Goal: Transaction & Acquisition: Purchase product/service

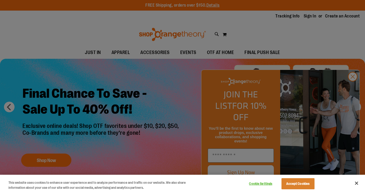
click at [53, 158] on div at bounding box center [182, 96] width 365 height 193
click at [353, 86] on div at bounding box center [182, 96] width 365 height 193
click at [352, 87] on div at bounding box center [182, 96] width 365 height 193
click at [295, 184] on button "Accept Cookies" at bounding box center [297, 183] width 33 height 11
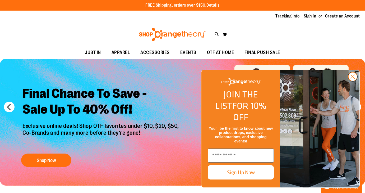
click at [352, 78] on icon "Close dialog" at bounding box center [353, 77] width 4 height 4
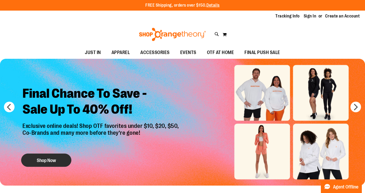
click at [54, 158] on button "Shop Now" at bounding box center [46, 159] width 50 height 13
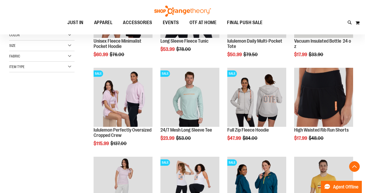
scroll to position [131, 0]
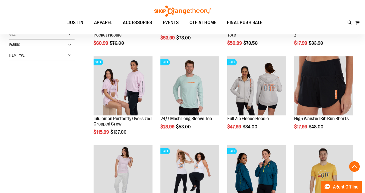
scroll to position [143, 0]
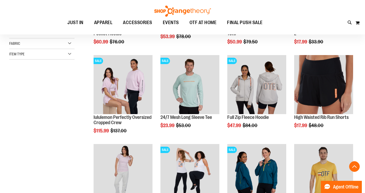
scroll to position [190, 0]
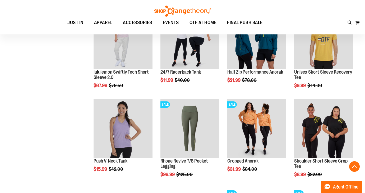
scroll to position [276, 0]
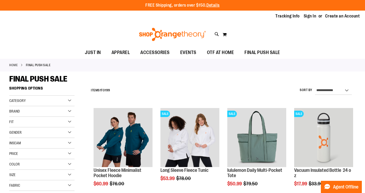
click at [69, 132] on div "Gender" at bounding box center [41, 132] width 65 height 11
click at [12, 148] on link "Women 111 items" at bounding box center [39, 149] width 63 height 6
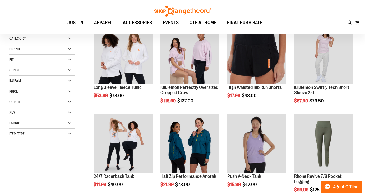
scroll to position [83, 0]
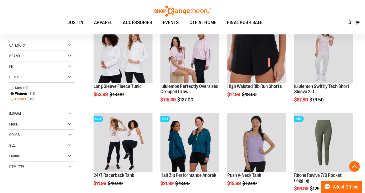
click at [13, 100] on link "Unisex 31 items" at bounding box center [39, 99] width 63 height 6
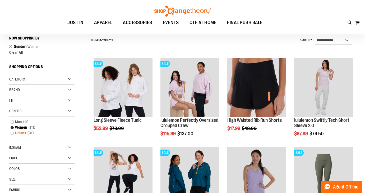
scroll to position [49, 0]
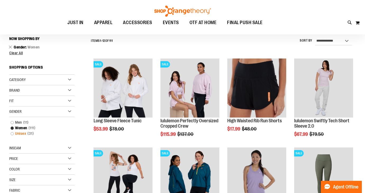
click at [12, 134] on link "Unisex 31 items" at bounding box center [39, 134] width 63 height 6
click at [21, 133] on link "Unisex 31 items" at bounding box center [39, 134] width 63 height 6
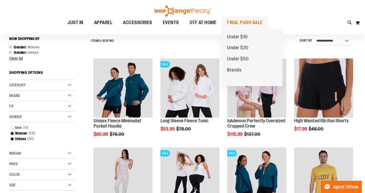
click at [238, 22] on span "FINAL PUSH SALE" at bounding box center [245, 23] width 36 height 12
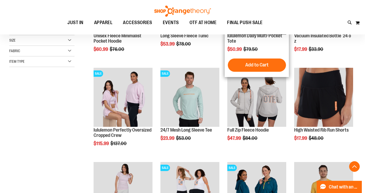
scroll to position [135, 0]
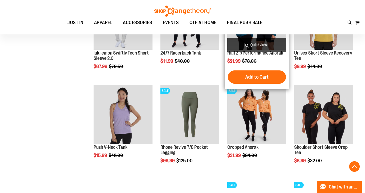
scroll to position [305, 0]
click at [256, 49] on span "Quickview" at bounding box center [256, 45] width 59 height 14
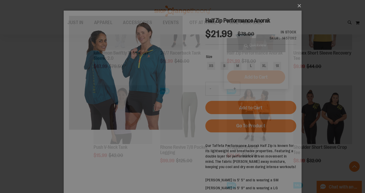
scroll to position [0, 0]
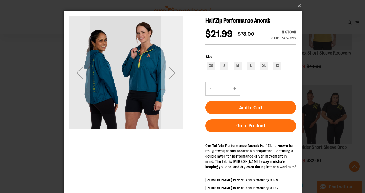
click at [174, 70] on div "Next" at bounding box center [171, 72] width 21 height 21
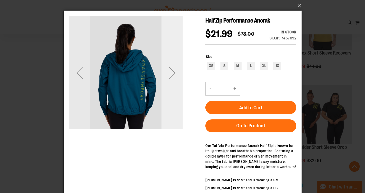
click at [174, 70] on div "Next" at bounding box center [171, 72] width 21 height 21
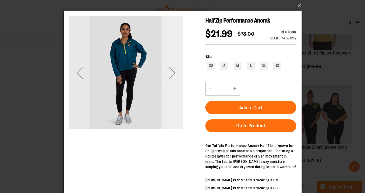
click at [174, 70] on div "Next" at bounding box center [171, 72] width 21 height 21
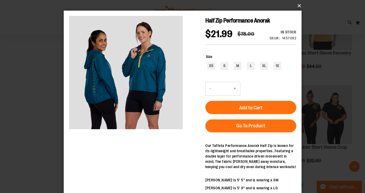
click at [297, 5] on button "×" at bounding box center [184, 6] width 238 height 12
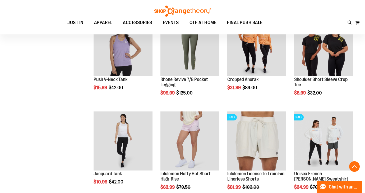
scroll to position [441, 0]
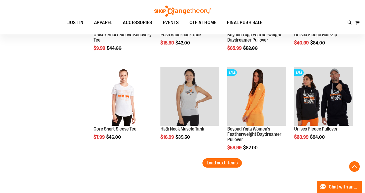
scroll to position [793, 0]
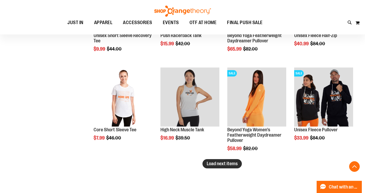
click at [224, 161] on span "Load next items" at bounding box center [222, 163] width 31 height 5
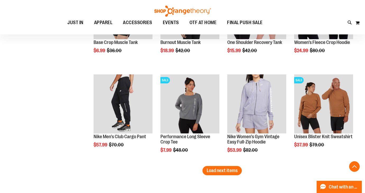
scroll to position [1068, 0]
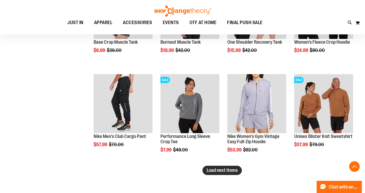
click at [230, 170] on span "Load next items" at bounding box center [222, 169] width 31 height 5
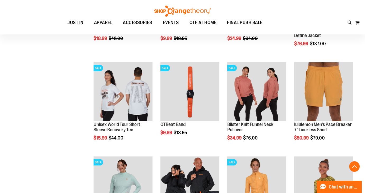
scroll to position [1330, 0]
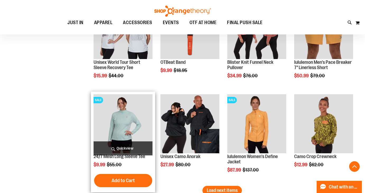
click at [126, 147] on span "Quickview" at bounding box center [123, 148] width 59 height 14
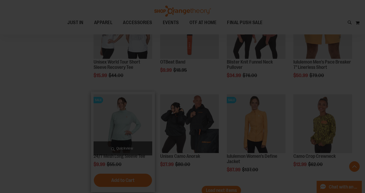
scroll to position [0, 0]
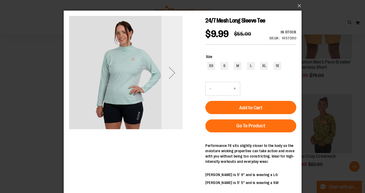
click at [172, 76] on div "Next" at bounding box center [171, 72] width 21 height 21
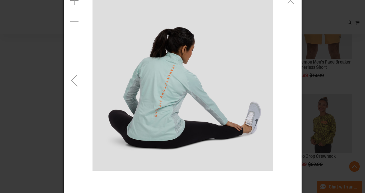
scroll to position [21, 0]
click at [77, 83] on div "Previous" at bounding box center [73, 80] width 21 height 21
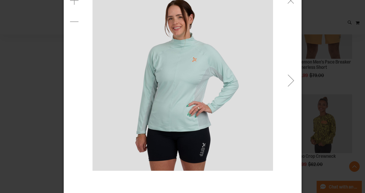
scroll to position [11, 0]
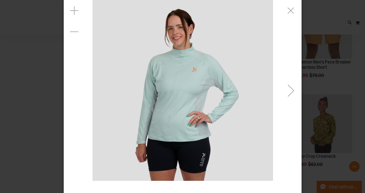
click at [77, 83] on div "carousel" at bounding box center [182, 90] width 238 height 180
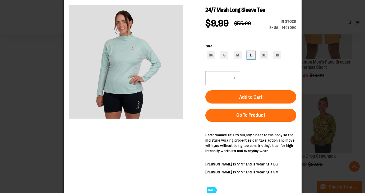
click at [252, 55] on div "L" at bounding box center [251, 55] width 8 height 8
type input "***"
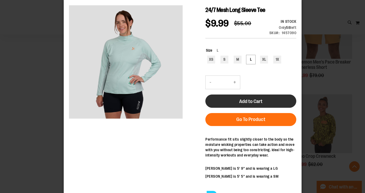
click at [240, 103] on span "Add to Cart" at bounding box center [250, 101] width 23 height 6
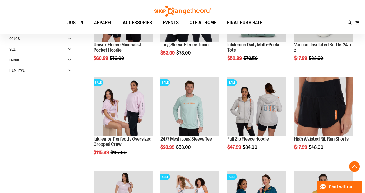
scroll to position [50, 0]
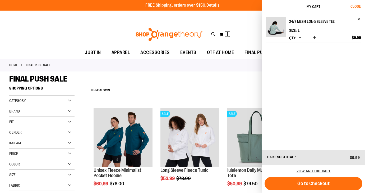
click at [357, 9] on button "Close" at bounding box center [358, 6] width 14 height 13
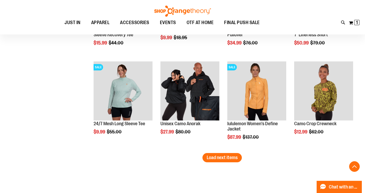
scroll to position [1365, 0]
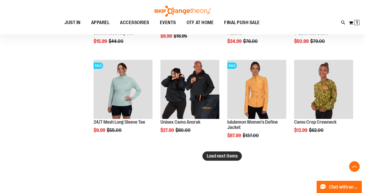
click at [213, 156] on span "Load next items" at bounding box center [222, 155] width 31 height 5
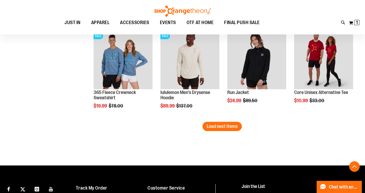
scroll to position [1677, 0]
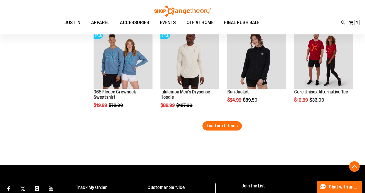
click at [217, 128] on span "Load next items" at bounding box center [222, 125] width 31 height 5
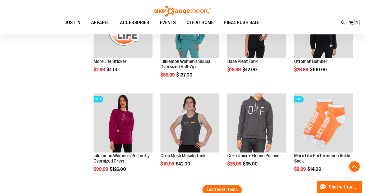
scroll to position [1916, 0]
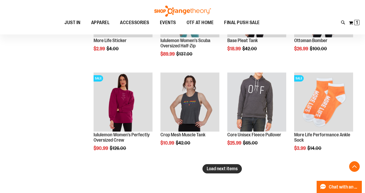
click at [234, 169] on span "Load next items" at bounding box center [222, 168] width 31 height 5
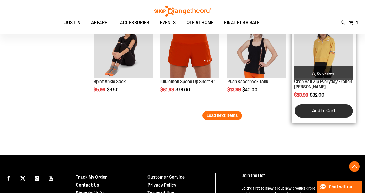
scroll to position [2251, 0]
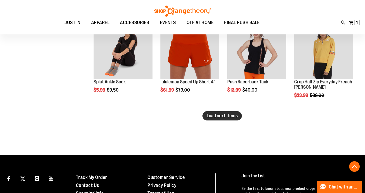
click at [229, 119] on button "Load next items" at bounding box center [221, 115] width 39 height 9
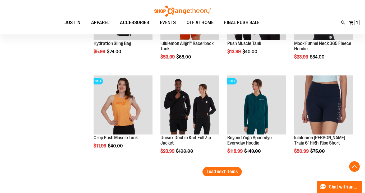
scroll to position [2479, 0]
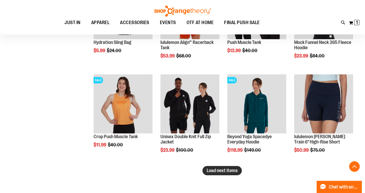
click at [229, 170] on span "Load next items" at bounding box center [222, 170] width 31 height 5
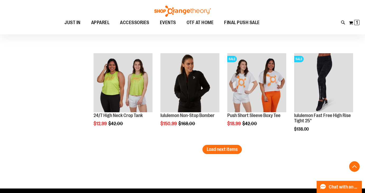
scroll to position [2783, 0]
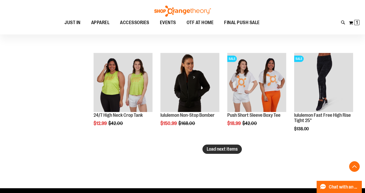
click at [225, 148] on span "Load next items" at bounding box center [222, 148] width 31 height 5
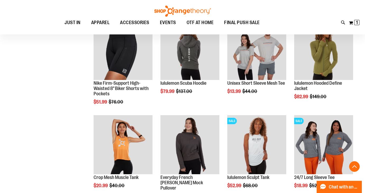
scroll to position [3057, 0]
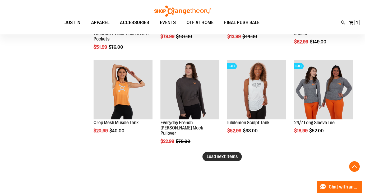
click at [234, 159] on button "Load next items" at bounding box center [221, 156] width 39 height 9
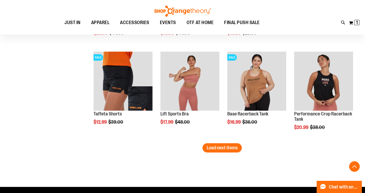
scroll to position [3349, 0]
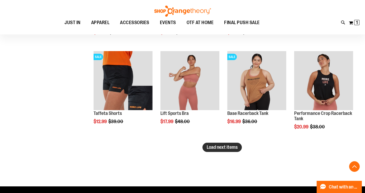
click at [225, 148] on span "Load next items" at bounding box center [222, 146] width 31 height 5
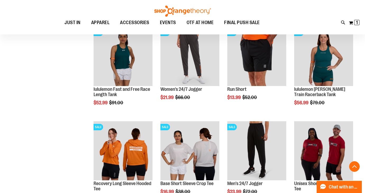
scroll to position [3644, 0]
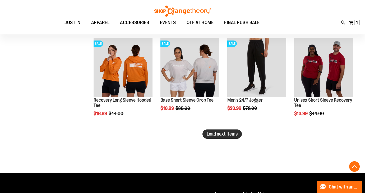
click at [217, 130] on button "Load next items" at bounding box center [221, 133] width 39 height 9
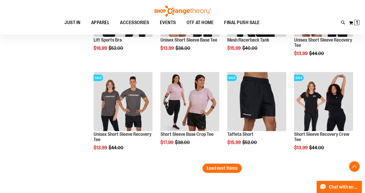
scroll to position [3892, 0]
click at [234, 168] on span "Load next items" at bounding box center [222, 167] width 31 height 5
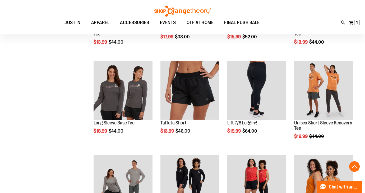
scroll to position [3997, 0]
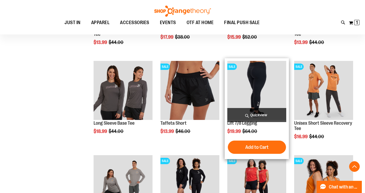
click at [266, 112] on span "Quickview" at bounding box center [256, 115] width 59 height 14
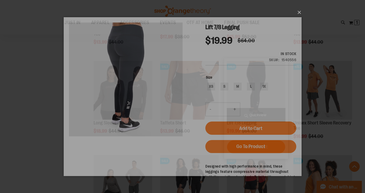
scroll to position [0, 0]
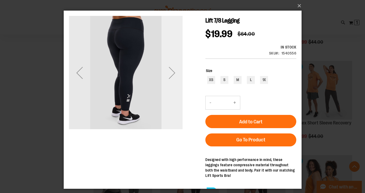
click at [174, 74] on div "Next" at bounding box center [171, 72] width 21 height 21
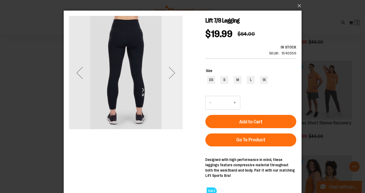
click at [172, 73] on div "Next" at bounding box center [171, 72] width 21 height 21
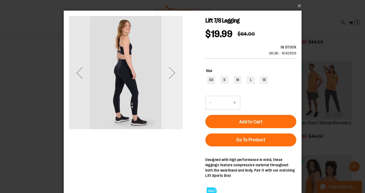
click at [171, 74] on div "Next" at bounding box center [171, 72] width 21 height 21
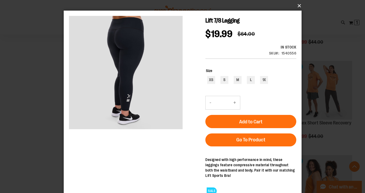
click at [298, 7] on button "×" at bounding box center [184, 6] width 238 height 12
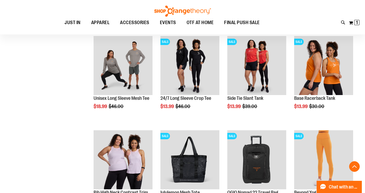
scroll to position [4174, 0]
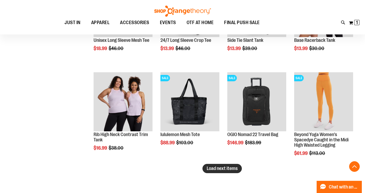
click at [231, 171] on button "Load next items" at bounding box center [221, 168] width 39 height 9
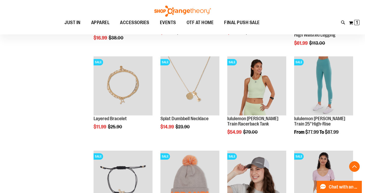
scroll to position [4284, 0]
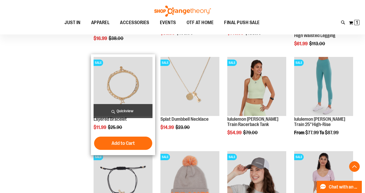
click at [130, 110] on span "Quickview" at bounding box center [123, 111] width 59 height 14
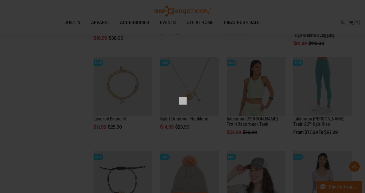
scroll to position [0, 0]
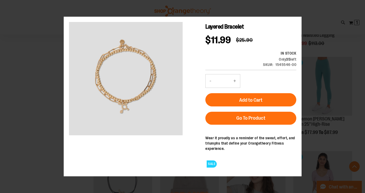
click at [29, 115] on div "×" at bounding box center [182, 96] width 365 height 193
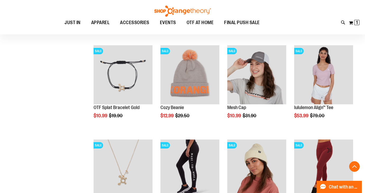
scroll to position [4447, 0]
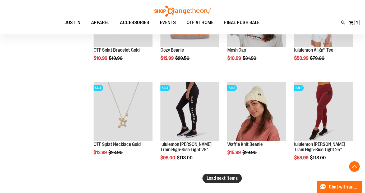
click at [227, 179] on span "Load next items" at bounding box center [222, 177] width 31 height 5
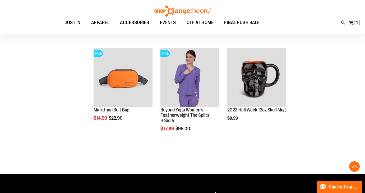
scroll to position [4670, 0]
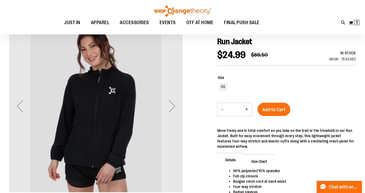
scroll to position [57, 0]
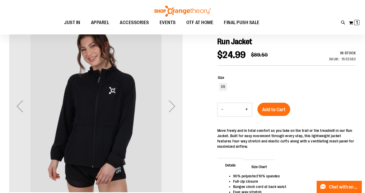
click at [169, 107] on div "Next" at bounding box center [171, 105] width 21 height 21
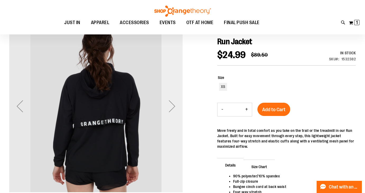
click at [169, 107] on div "Next" at bounding box center [171, 105] width 21 height 21
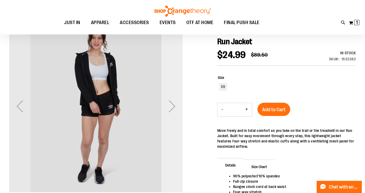
click at [169, 107] on div "Next" at bounding box center [171, 105] width 21 height 21
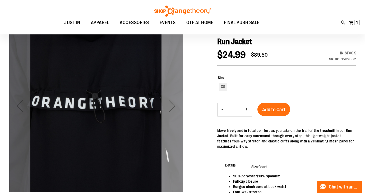
click at [169, 107] on div "Next" at bounding box center [171, 105] width 21 height 21
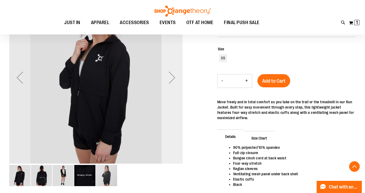
scroll to position [86, 0]
click at [169, 78] on div "Next" at bounding box center [171, 77] width 21 height 21
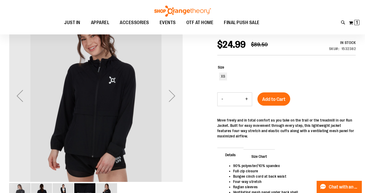
scroll to position [57, 0]
